Goal: Information Seeking & Learning: Learn about a topic

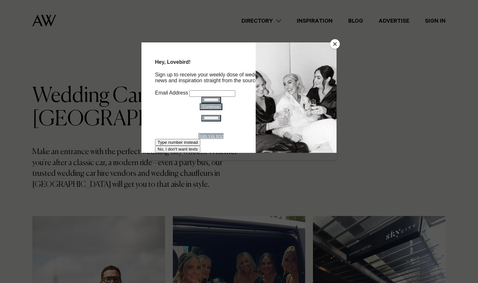
click at [335, 47] on button "Close" at bounding box center [335, 44] width 10 height 10
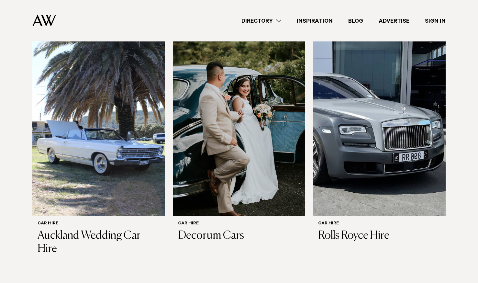
scroll to position [406, 0]
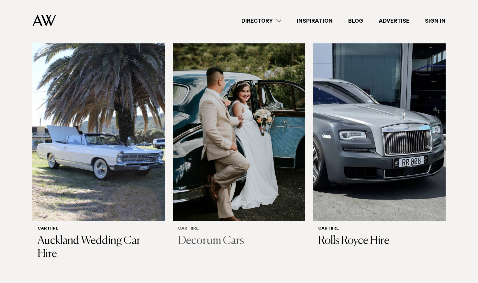
click at [236, 149] on img at bounding box center [239, 132] width 133 height 178
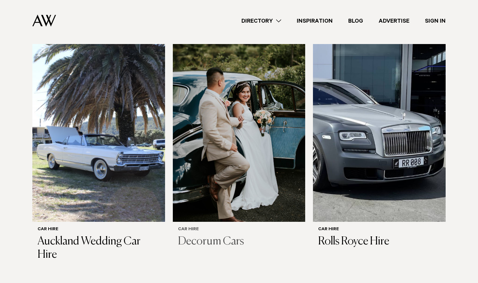
scroll to position [399, 0]
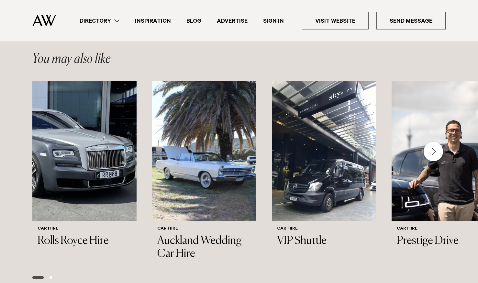
scroll to position [573, 0]
click at [439, 151] on div "Next slide" at bounding box center [433, 150] width 19 height 19
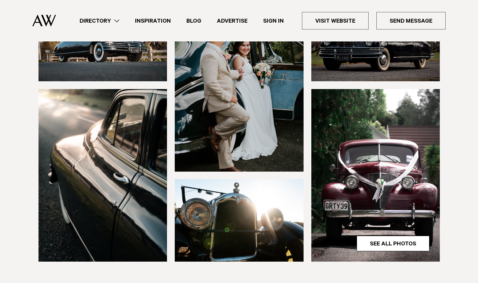
scroll to position [122, 0]
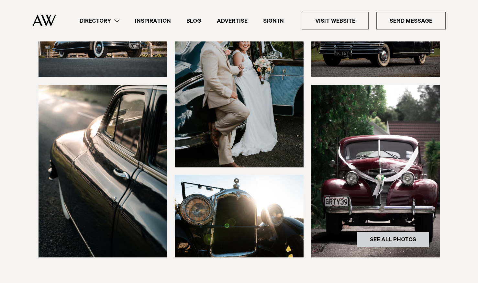
click at [381, 237] on link "See All Photos" at bounding box center [393, 239] width 73 height 16
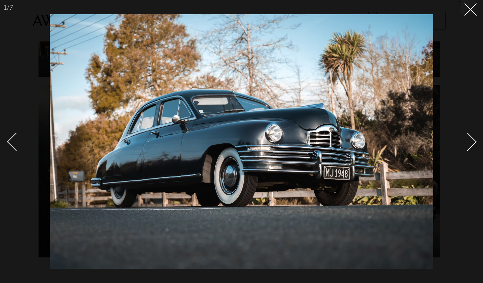
click at [469, 144] on div "Next slide" at bounding box center [467, 142] width 18 height 18
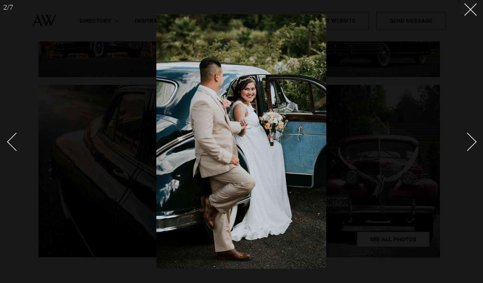
click at [469, 144] on div "Next slide" at bounding box center [467, 142] width 18 height 18
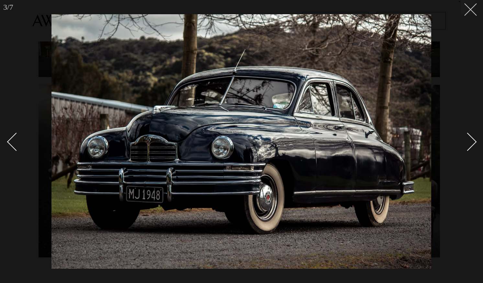
click at [471, 13] on button at bounding box center [468, 7] width 14 height 14
